Goal: Find specific page/section: Find specific page/section

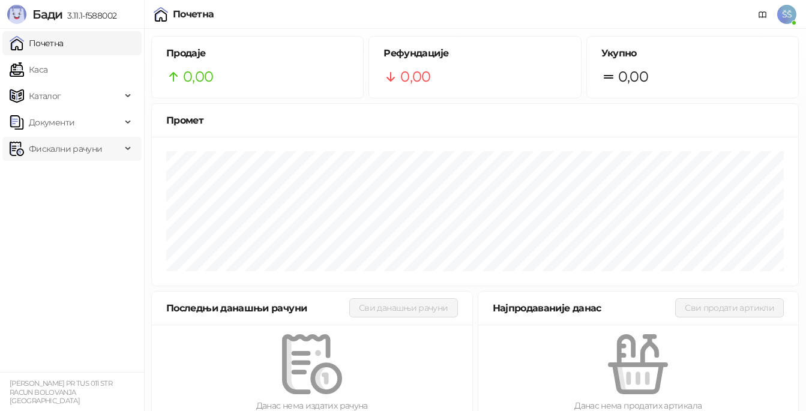
click at [69, 145] on span "Фискални рачуни" at bounding box center [65, 149] width 73 height 24
click at [61, 200] on link "По данима" at bounding box center [46, 202] width 64 height 24
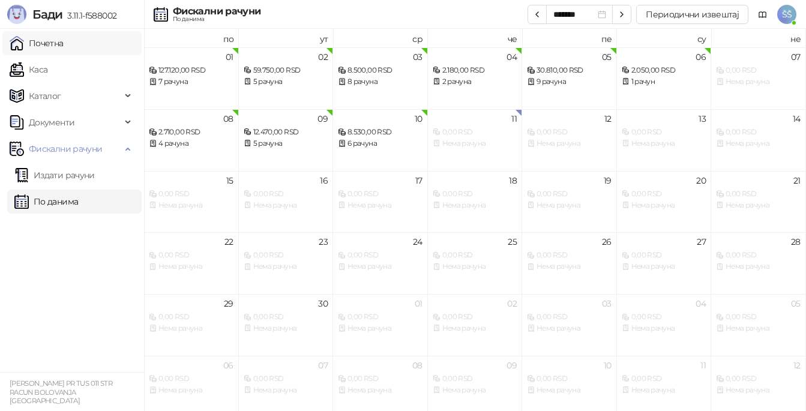
click at [34, 38] on link "Почетна" at bounding box center [37, 43] width 54 height 24
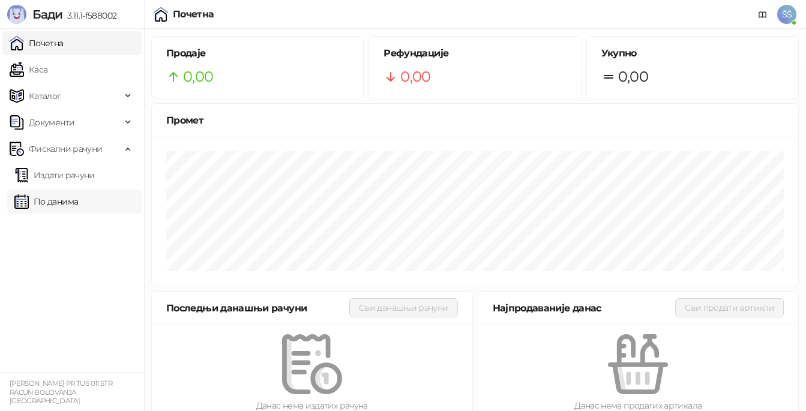
click at [67, 201] on link "По данима" at bounding box center [46, 202] width 64 height 24
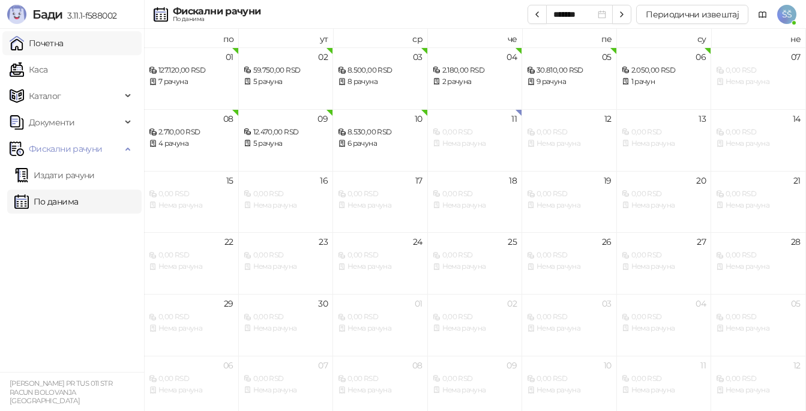
click at [53, 44] on link "Почетна" at bounding box center [37, 43] width 54 height 24
